Goal: Task Accomplishment & Management: Use online tool/utility

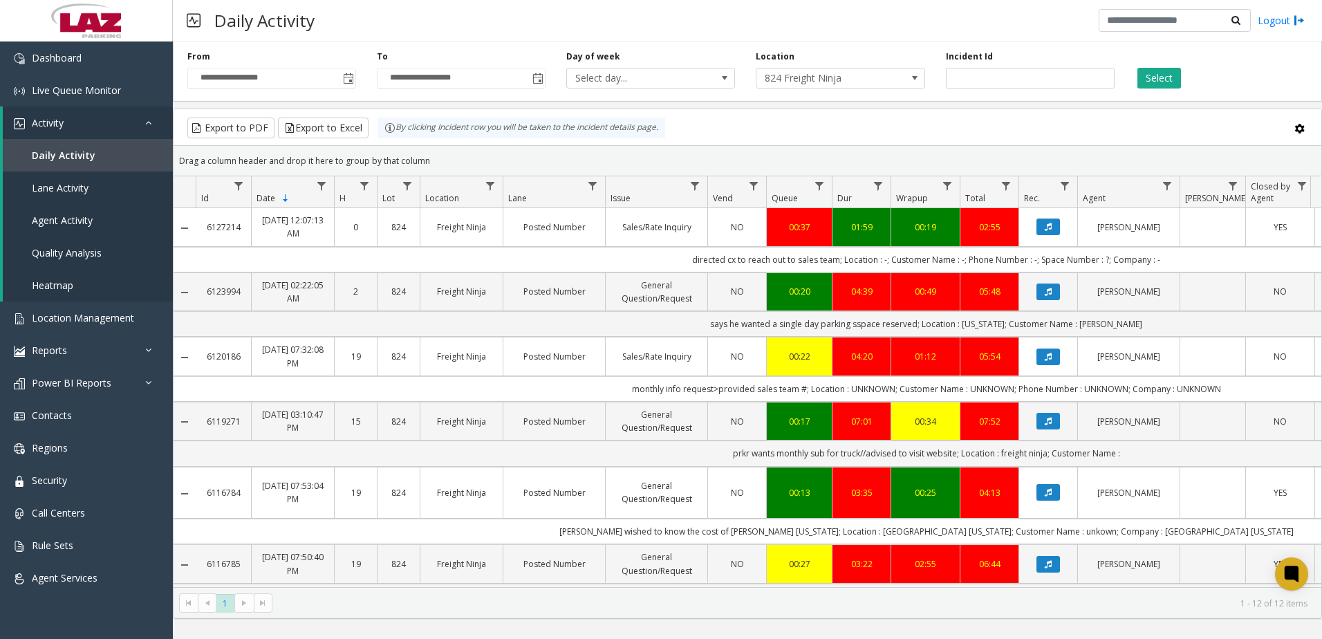
scroll to position [346, 0]
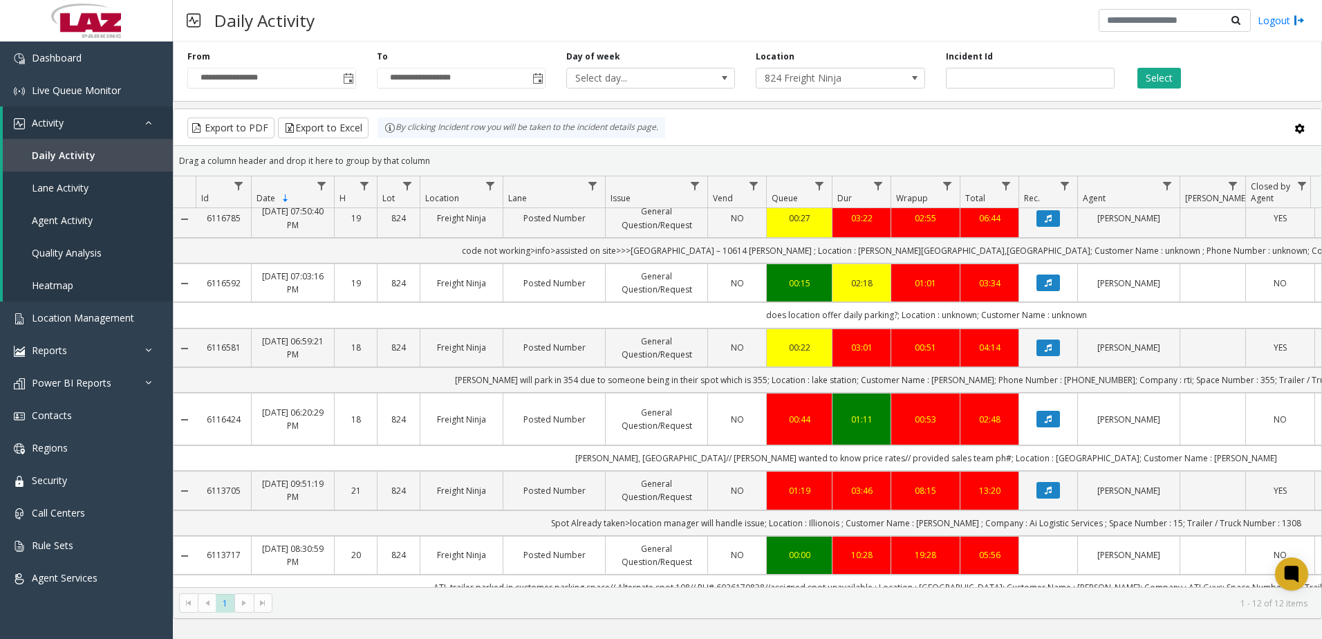
click at [818, 17] on div "Daily Activity Logout" at bounding box center [747, 20] width 1149 height 41
click at [840, 119] on div "Export to PDF Export to Excel By clicking Incident row you will be taken to the…" at bounding box center [747, 128] width 1124 height 21
click at [813, 77] on span "824 Freight Ninja" at bounding box center [823, 77] width 134 height 19
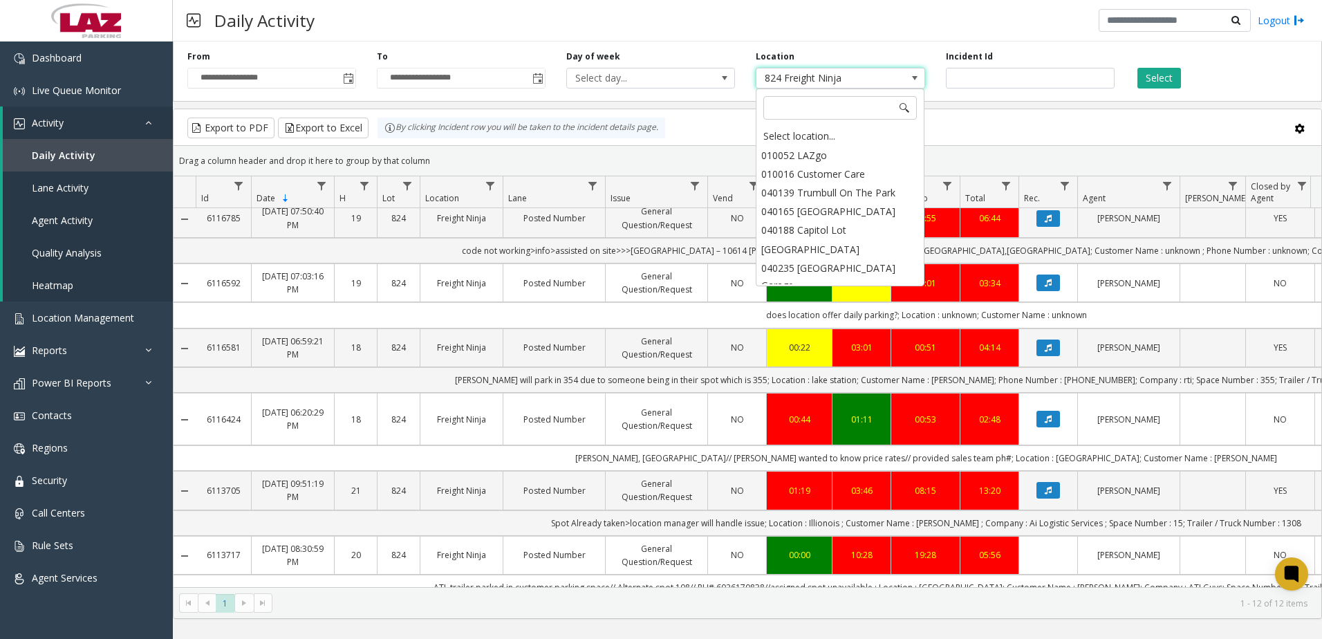
scroll to position [21060, 0]
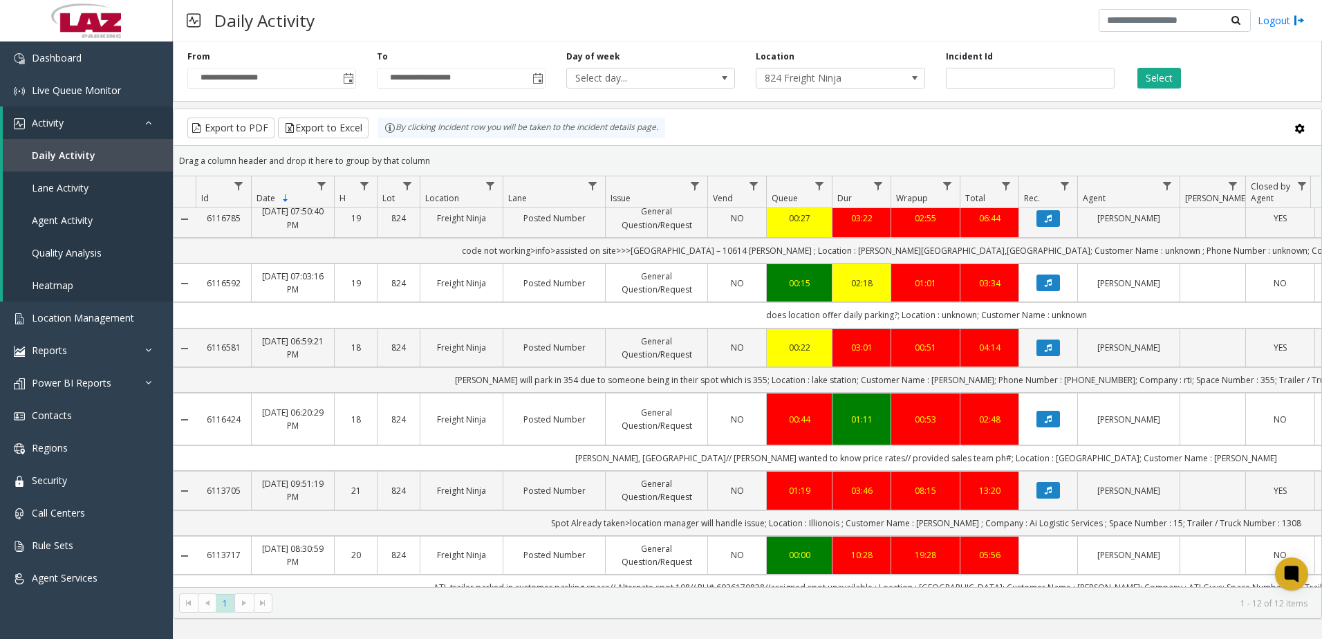
click at [718, 112] on kendo-grid-toolbar "Export to PDF Export to Excel By clicking Incident row you will be taken to the…" at bounding box center [747, 127] width 1147 height 37
click at [539, 76] on span "Toggle popup" at bounding box center [537, 78] width 11 height 11
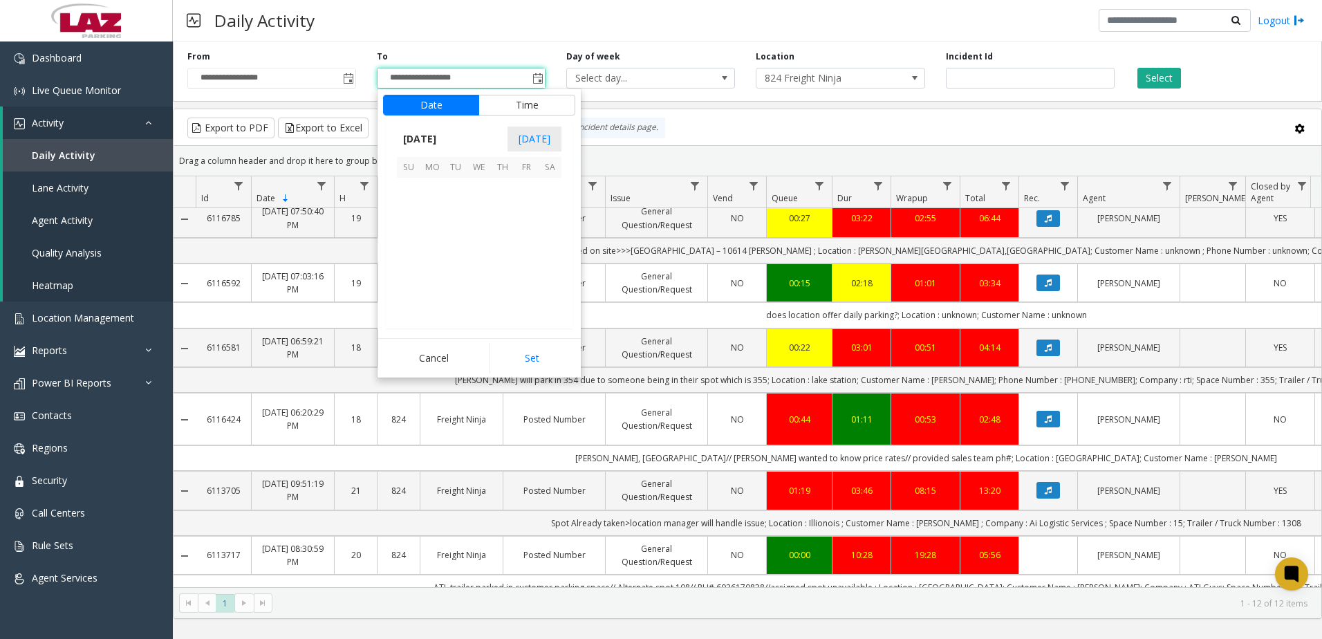
scroll to position [21, 0]
click at [505, 210] on span "11" at bounding box center [503, 213] width 24 height 24
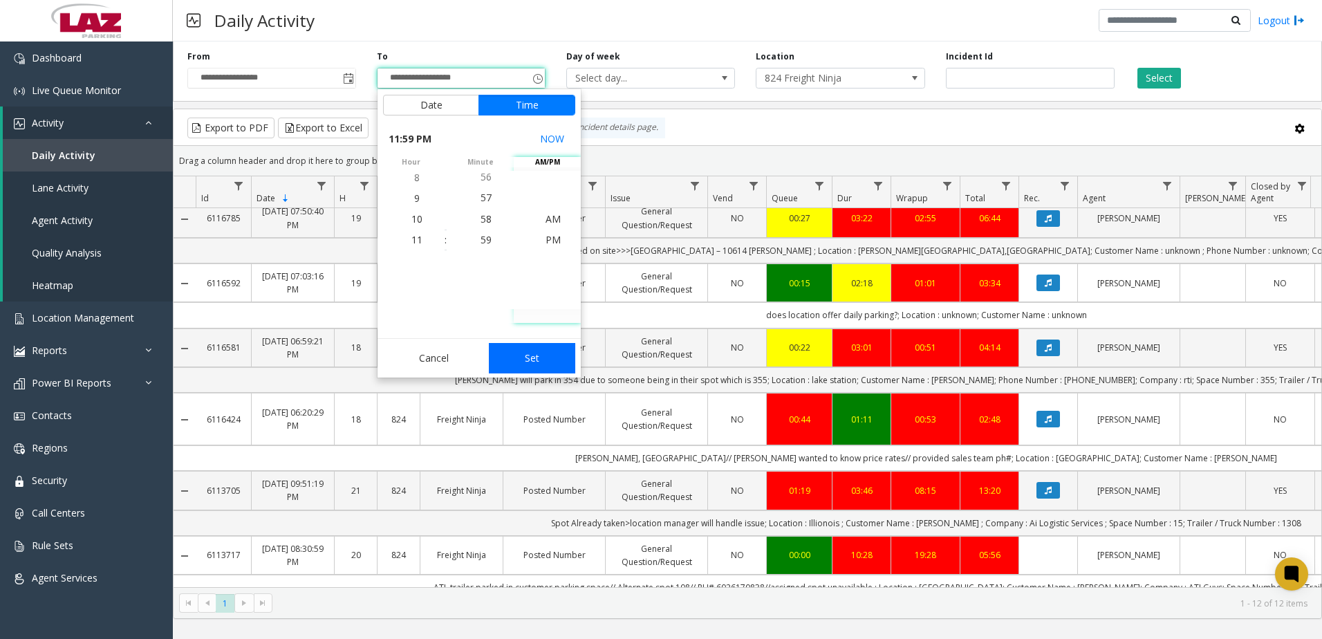
click at [539, 350] on button "Set" at bounding box center [532, 358] width 87 height 30
type input "**********"
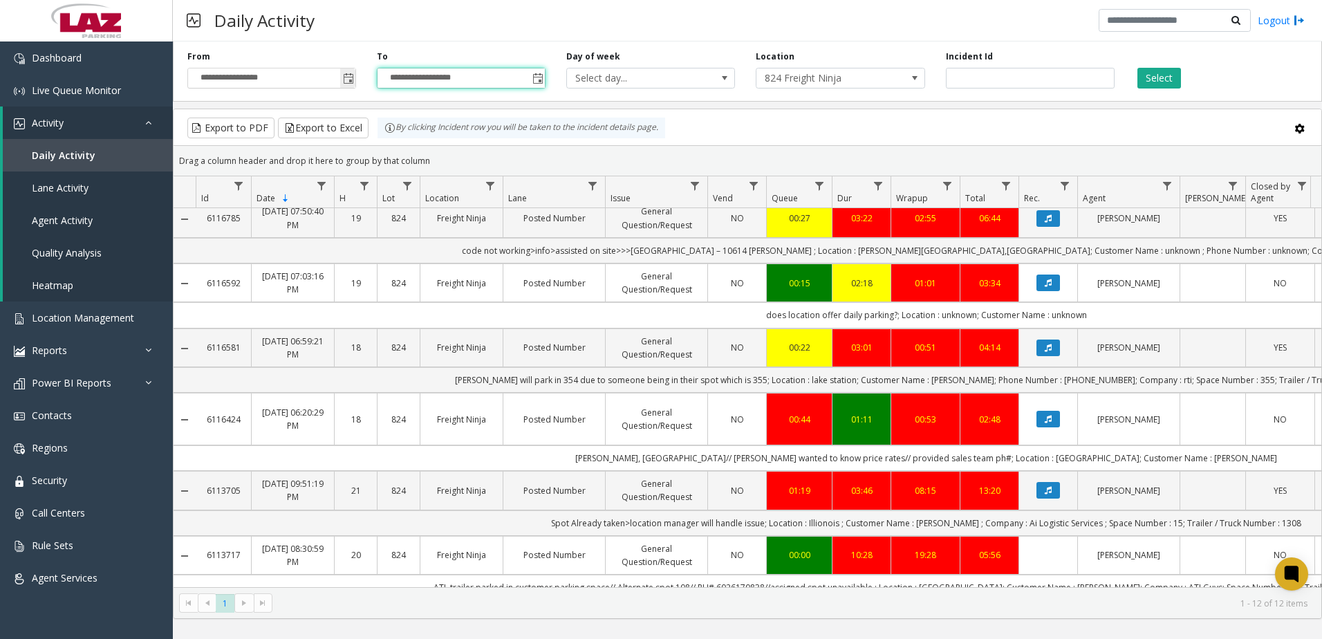
click at [350, 74] on span "Toggle popup" at bounding box center [348, 78] width 11 height 11
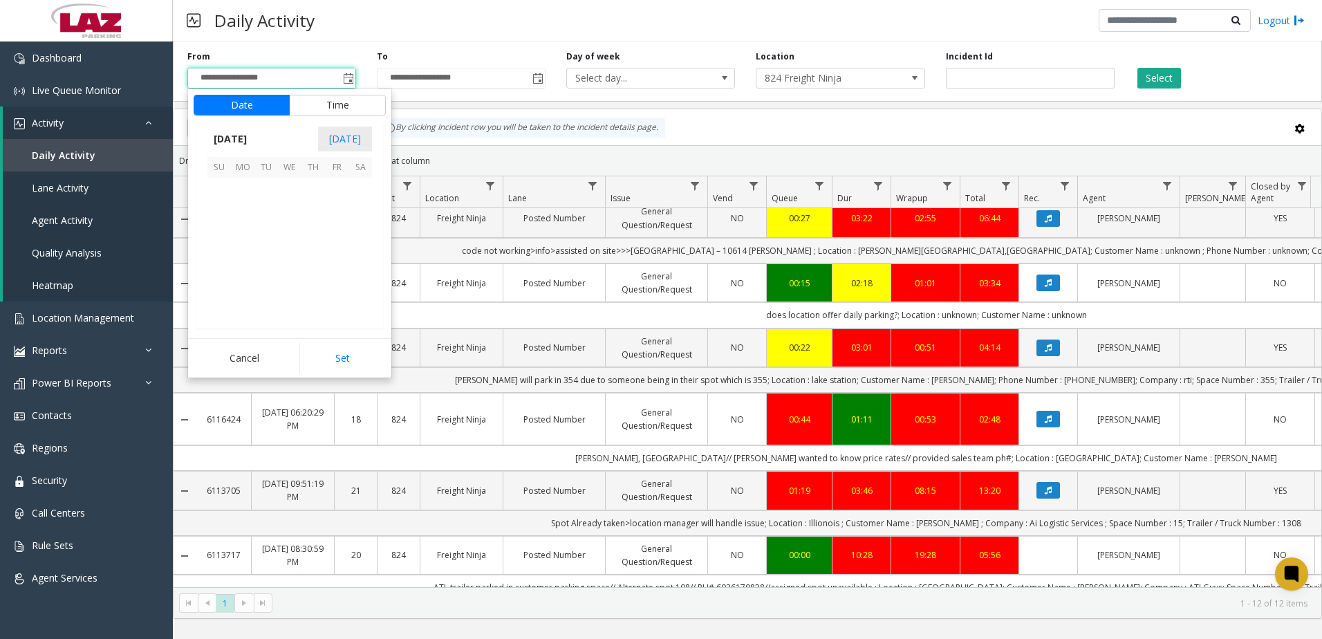
scroll to position [248091, 0]
click at [311, 218] on span "11" at bounding box center [313, 213] width 24 height 24
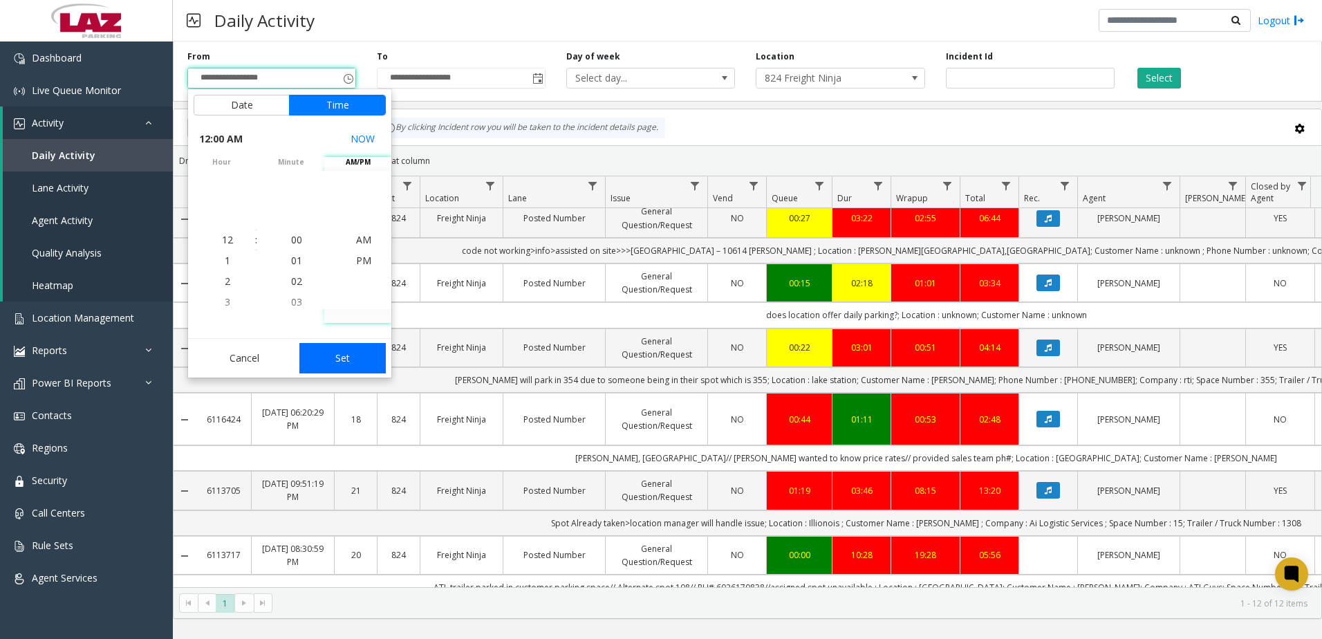
click at [361, 359] on button "Set" at bounding box center [342, 358] width 87 height 30
type input "**********"
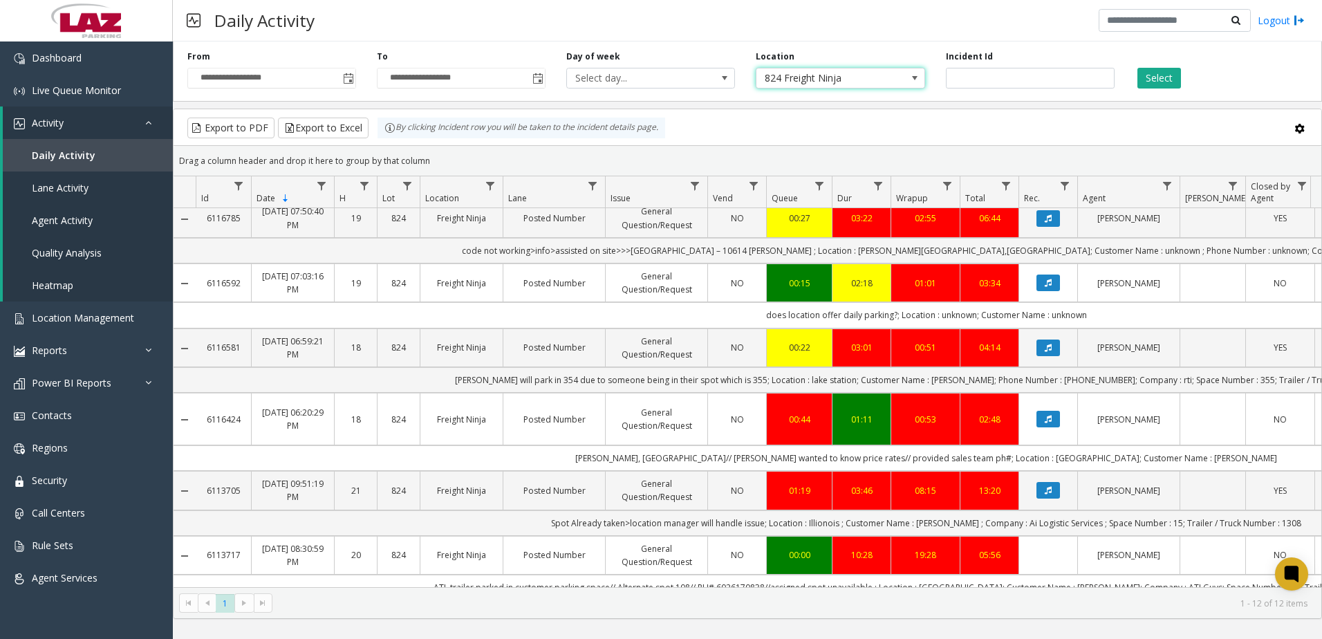
click at [905, 75] on span at bounding box center [914, 77] width 19 height 19
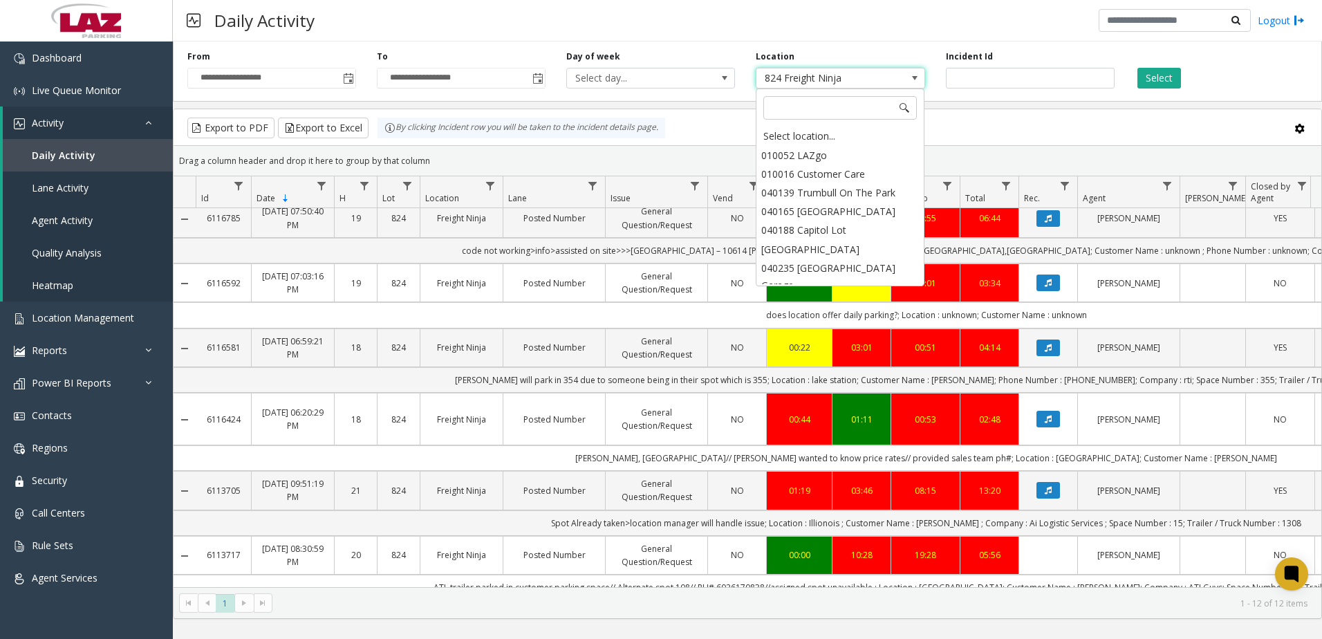
scroll to position [21060, 0]
click at [794, 138] on div "Select location..." at bounding box center [840, 135] width 165 height 19
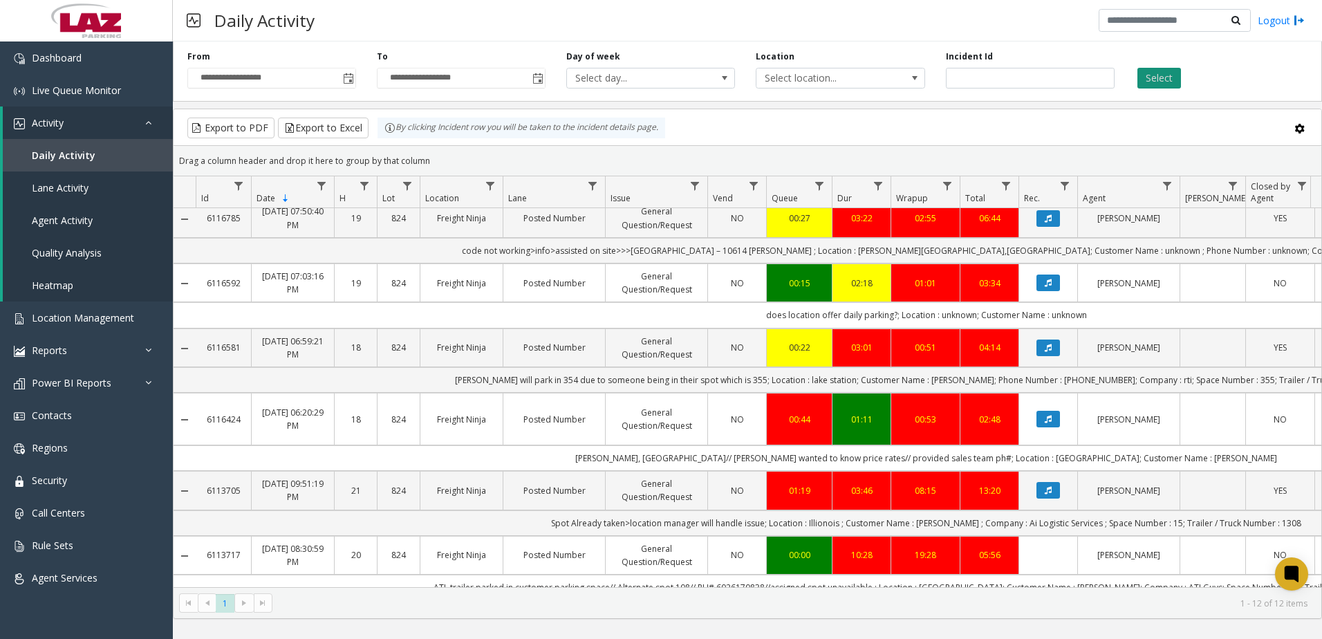
click at [1170, 81] on button "Select" at bounding box center [1159, 78] width 44 height 21
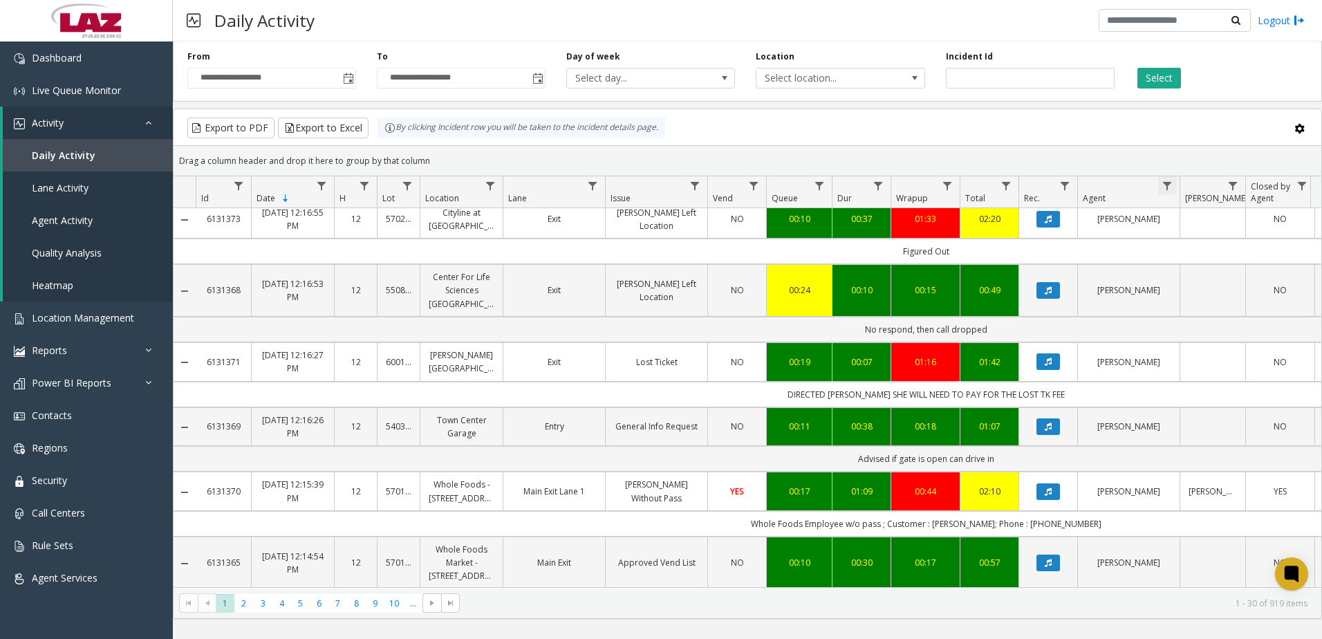
click at [1170, 185] on span "Data table" at bounding box center [1166, 185] width 11 height 11
drag, startPoint x: 1199, startPoint y: 247, endPoint x: 1204, endPoint y: 254, distance: 7.9
click at [1200, 249] on input "Agent Filter" at bounding box center [1227, 246] width 118 height 24
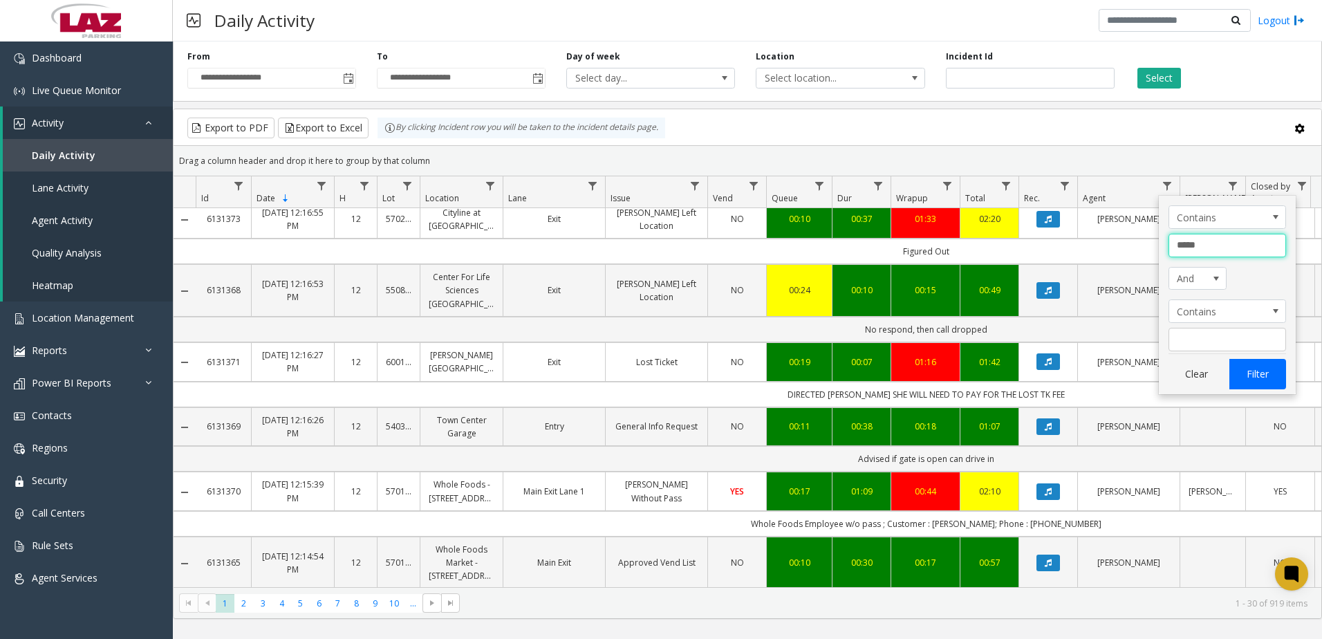
type input "*****"
click at [1255, 372] on button "Filter" at bounding box center [1257, 374] width 57 height 30
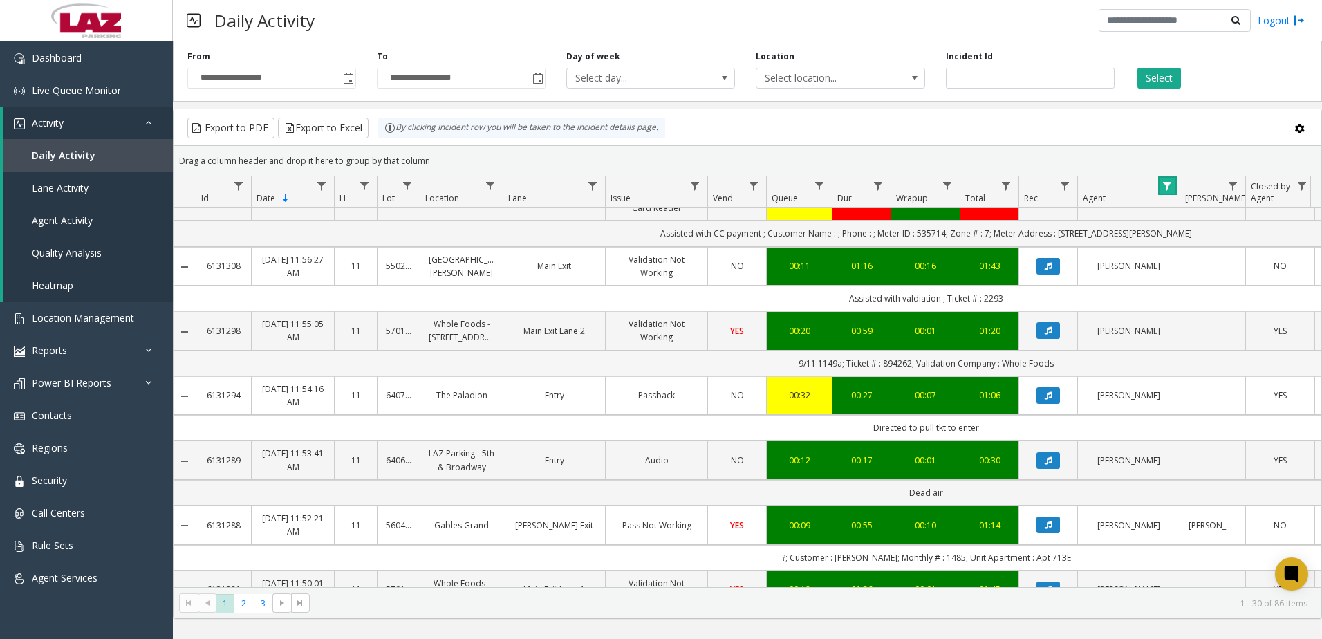
scroll to position [276, 0]
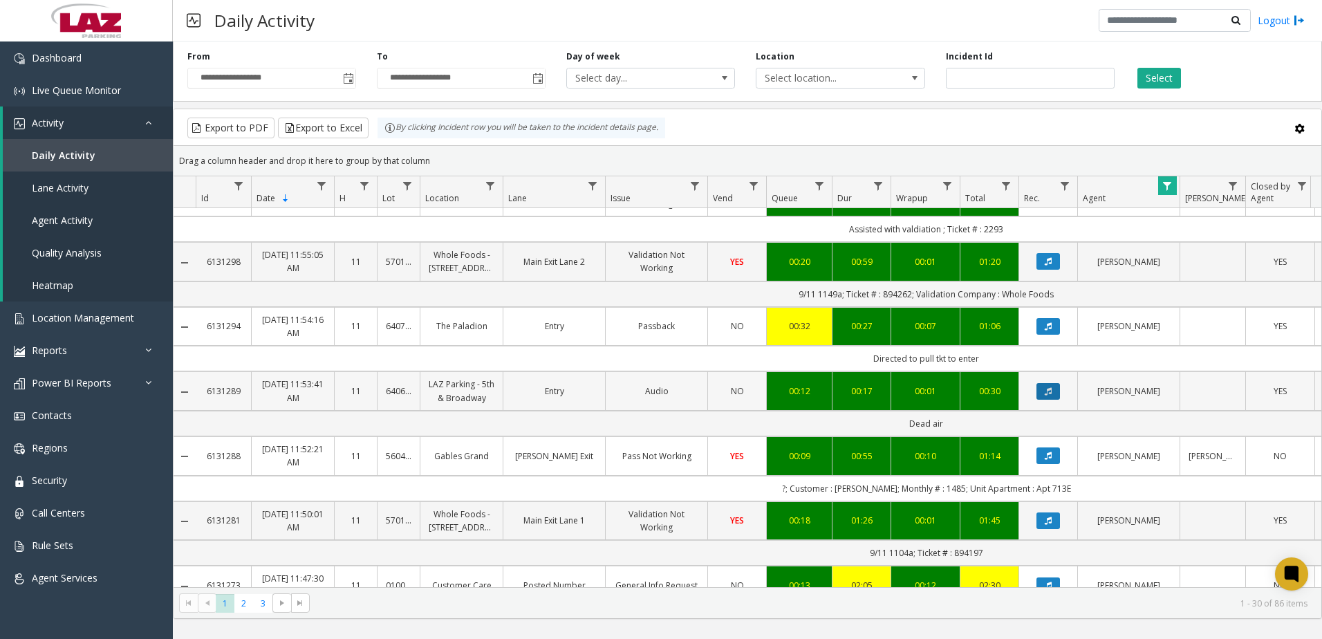
click at [1047, 390] on icon "Data table" at bounding box center [1047, 391] width 7 height 8
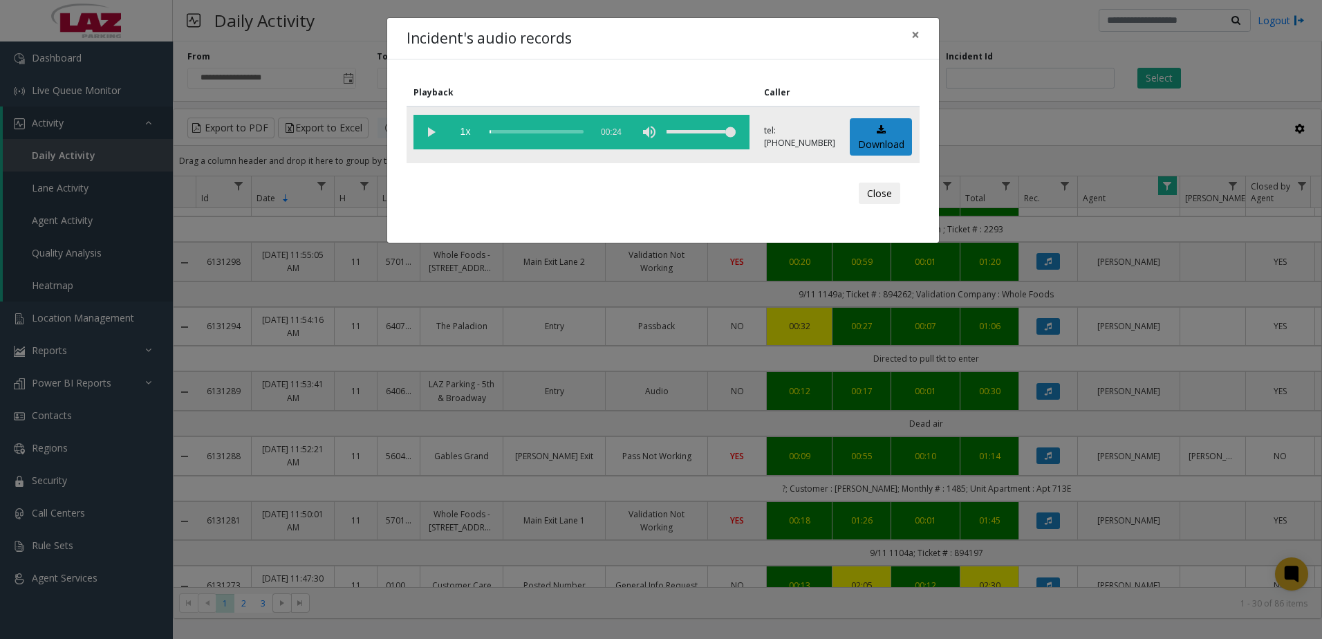
click at [426, 129] on vg-play-pause at bounding box center [430, 132] width 35 height 35
click at [881, 193] on button "Close" at bounding box center [879, 193] width 41 height 22
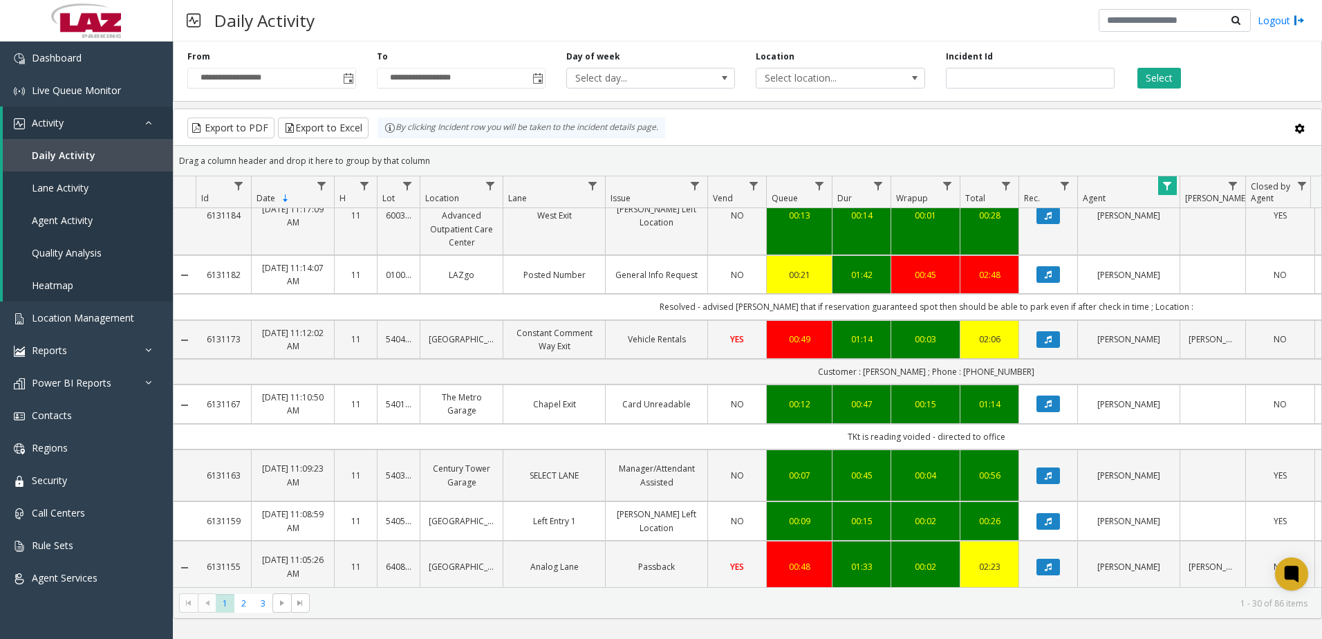
scroll to position [1458, 0]
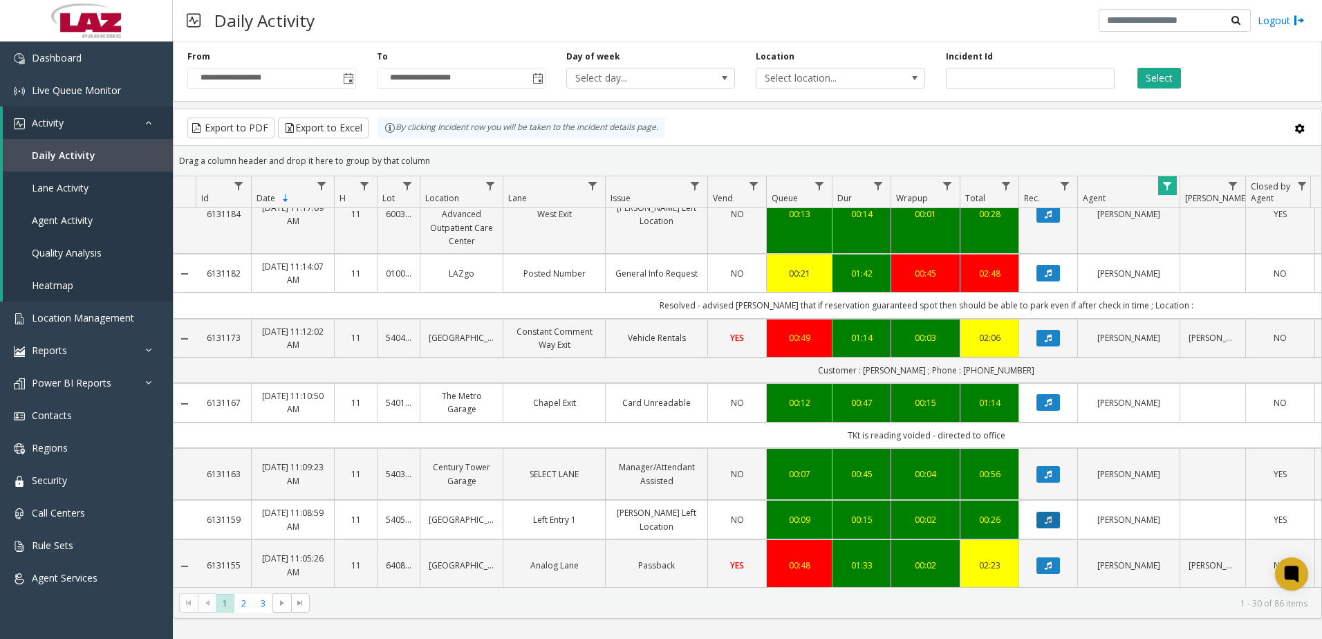
click at [1057, 512] on button "Data table" at bounding box center [1048, 520] width 24 height 17
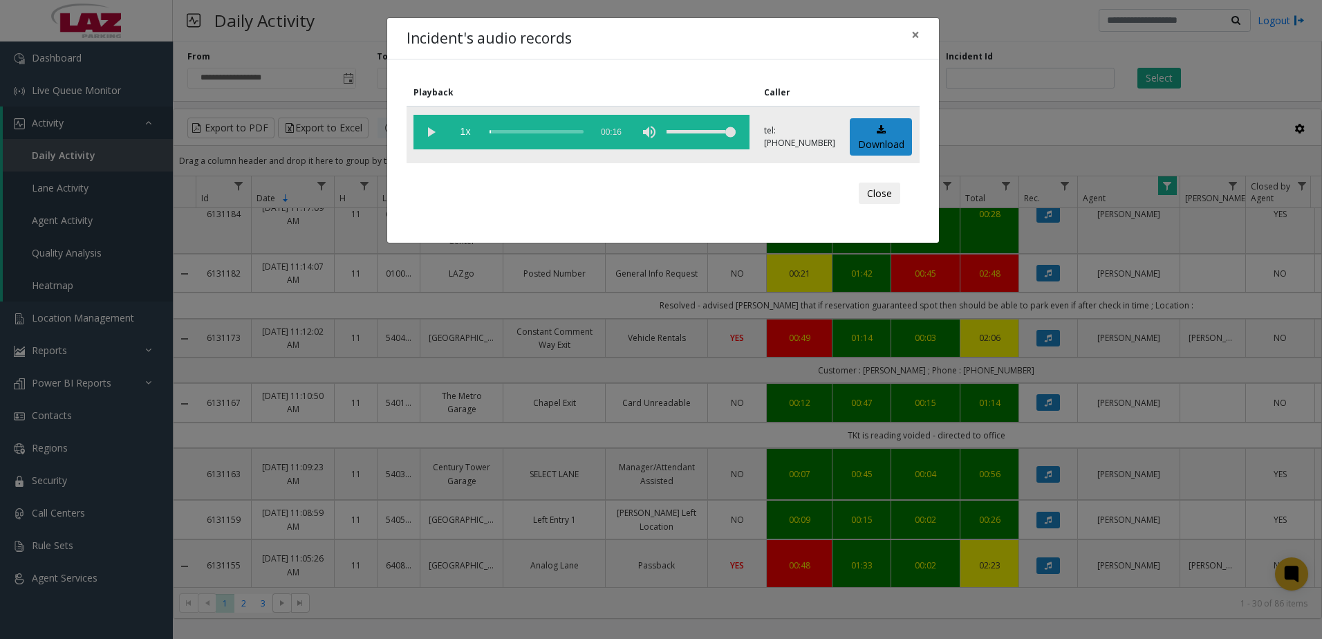
click at [427, 127] on vg-play-pause at bounding box center [430, 132] width 35 height 35
click at [872, 194] on button "Close" at bounding box center [879, 193] width 41 height 22
